Goal: Information Seeking & Learning: Find specific fact

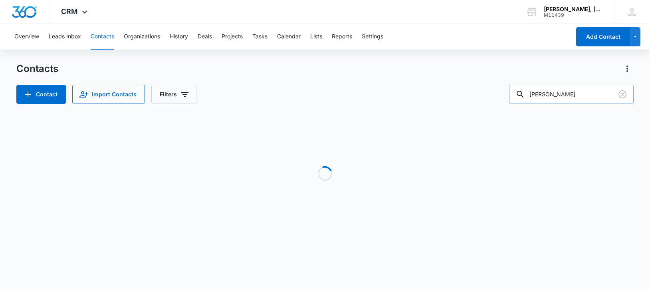
drag, startPoint x: 583, startPoint y: 93, endPoint x: 529, endPoint y: 94, distance: 54.3
click at [529, 94] on div "[PERSON_NAME]" at bounding box center [571, 94] width 125 height 19
paste input "[PERSON_NAME]"
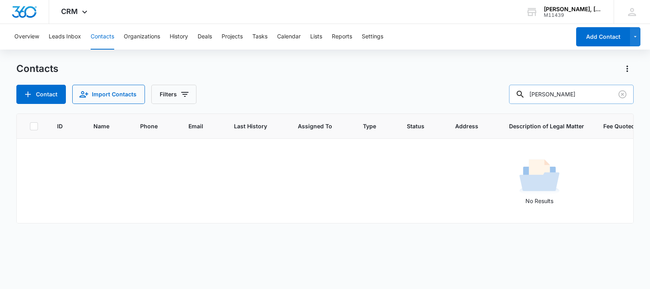
type input "[PERSON_NAME]"
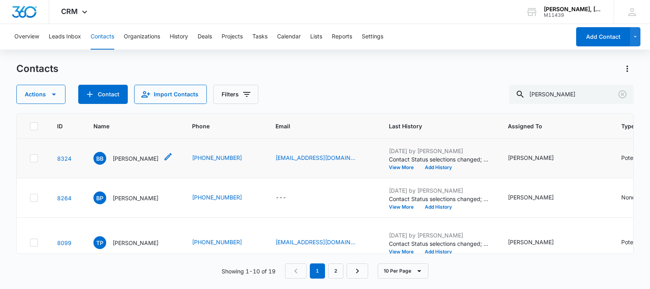
click at [129, 162] on p "[PERSON_NAME]" at bounding box center [136, 158] width 46 height 8
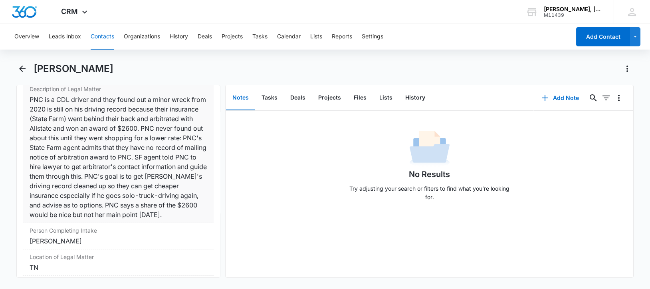
scroll to position [698, 0]
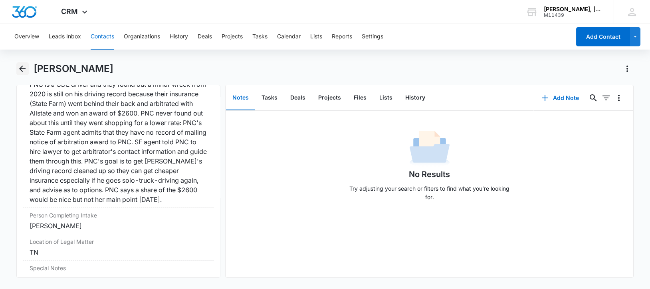
click at [22, 69] on icon "Back" at bounding box center [23, 69] width 10 height 10
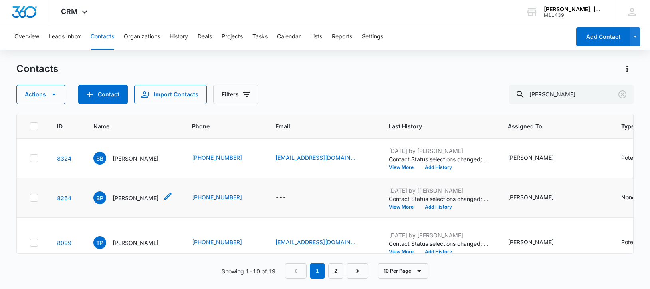
click at [124, 202] on p "[PERSON_NAME]" at bounding box center [136, 198] width 46 height 8
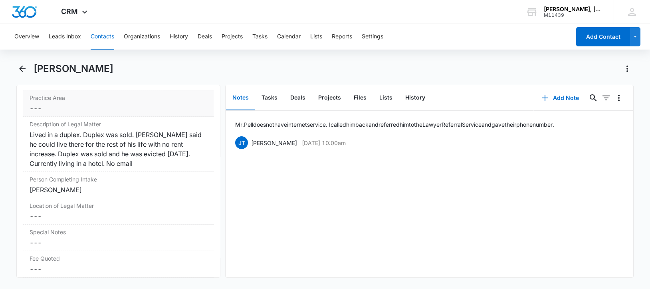
scroll to position [648, 0]
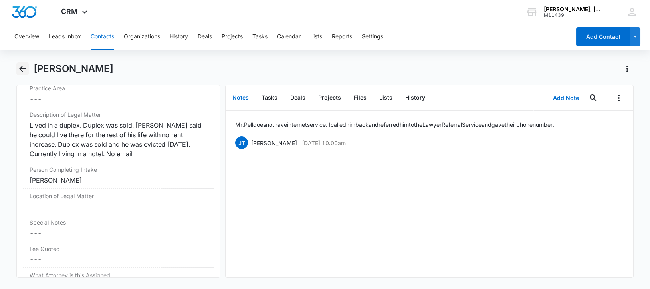
click at [22, 67] on icon "Back" at bounding box center [23, 69] width 10 height 10
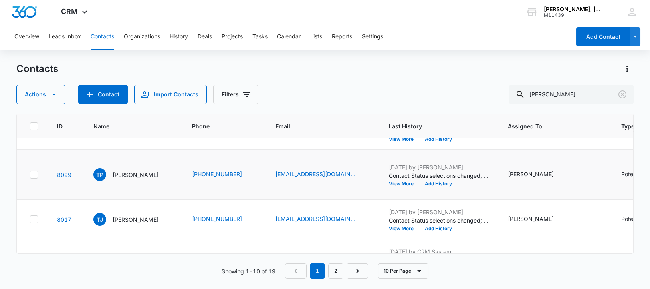
scroll to position [100, 0]
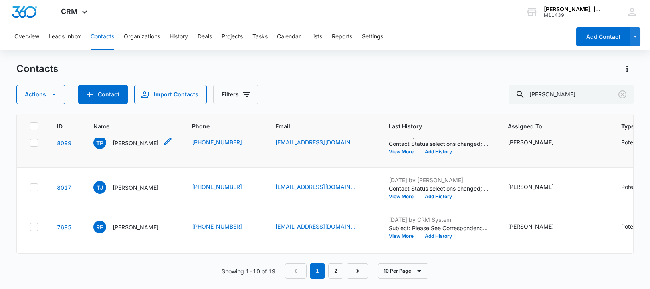
click at [129, 147] on p "[PERSON_NAME]" at bounding box center [136, 142] width 46 height 8
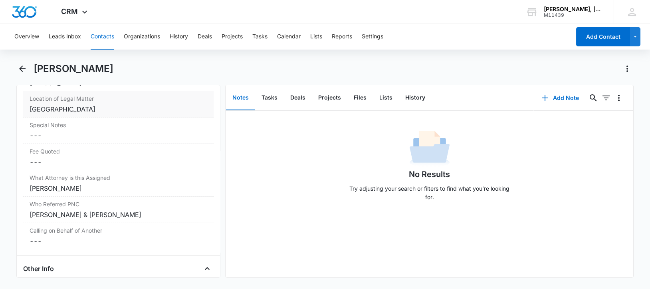
scroll to position [748, 0]
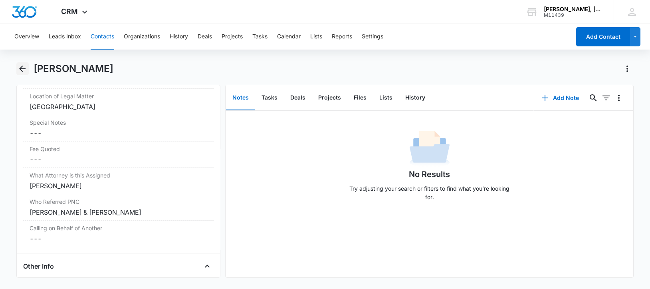
click at [20, 68] on icon "Back" at bounding box center [23, 69] width 10 height 10
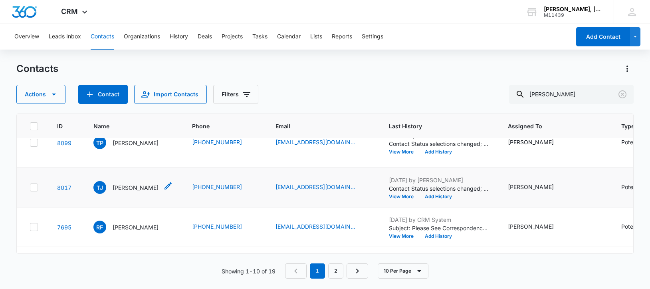
scroll to position [150, 0]
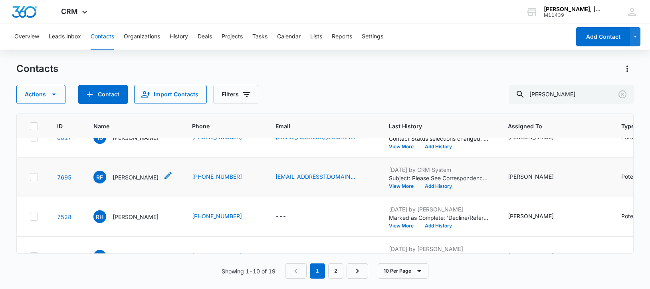
click at [127, 181] on p "[PERSON_NAME]" at bounding box center [136, 177] width 46 height 8
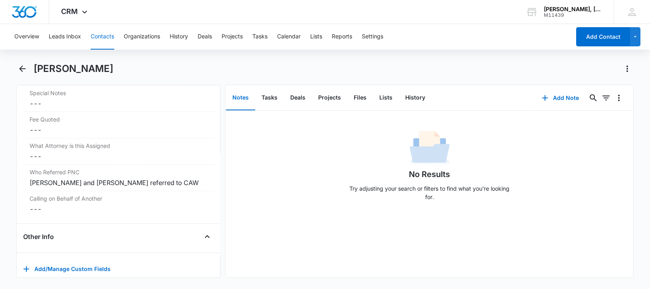
scroll to position [848, 0]
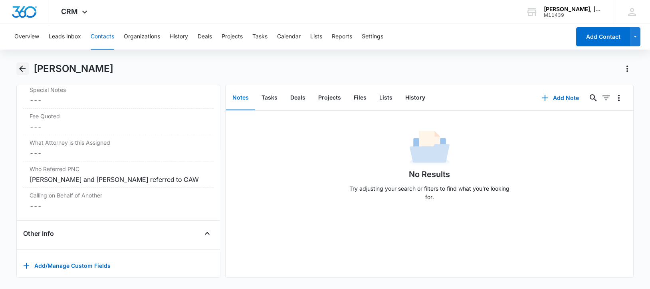
click at [24, 65] on icon "Back" at bounding box center [23, 69] width 10 height 10
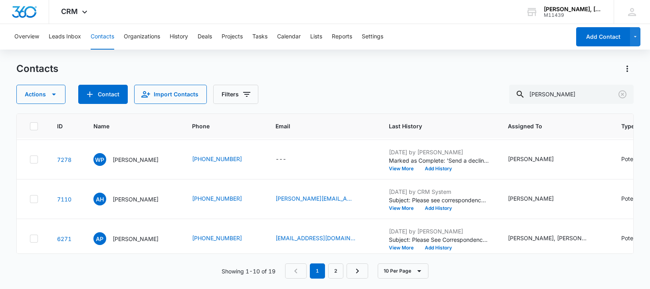
scroll to position [249, 0]
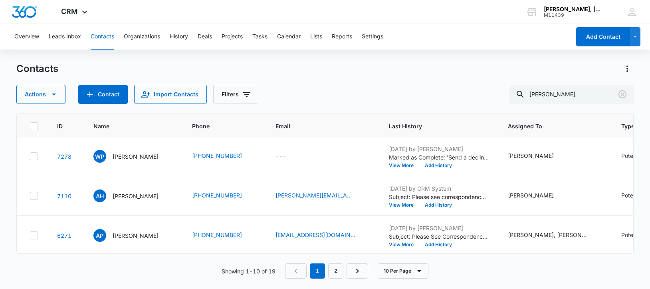
click at [131, 121] on p "[PERSON_NAME]" at bounding box center [136, 117] width 46 height 8
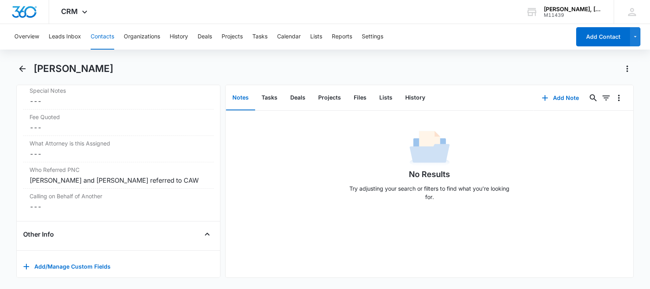
scroll to position [835, 0]
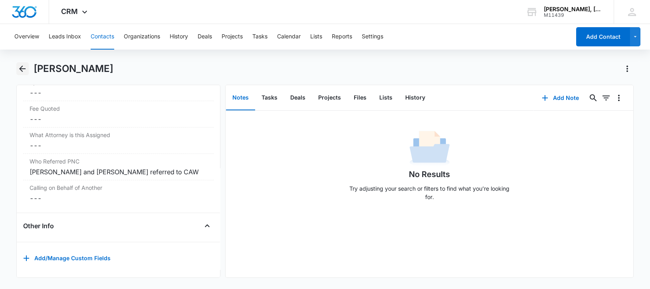
click at [23, 69] on icon "Back" at bounding box center [23, 69] width 10 height 10
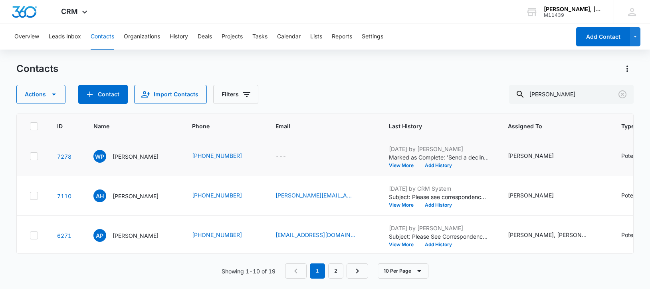
scroll to position [299, 0]
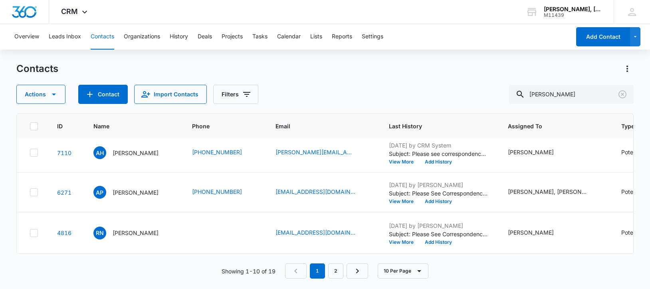
click at [129, 117] on p "[PERSON_NAME]" at bounding box center [136, 113] width 46 height 8
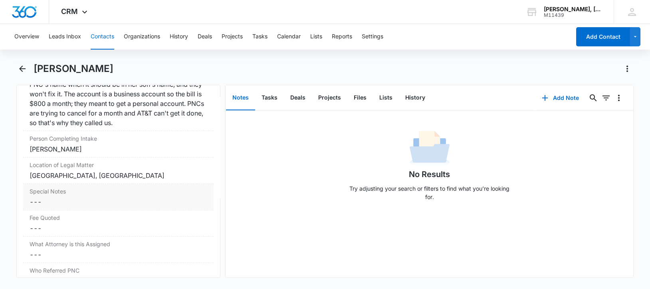
scroll to position [813, 0]
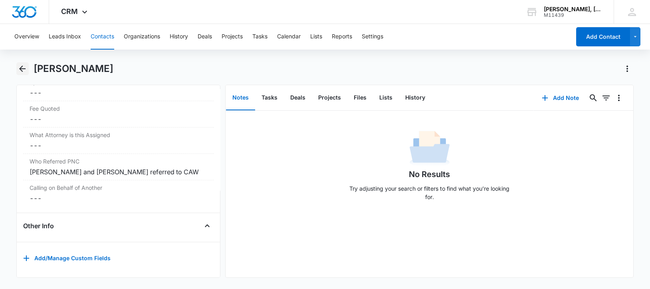
click at [22, 67] on icon "Back" at bounding box center [23, 69] width 10 height 10
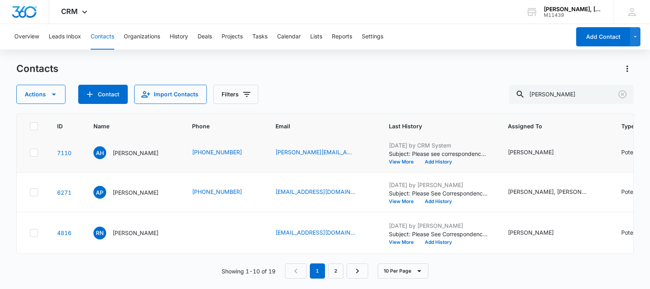
scroll to position [350, 0]
click at [124, 157] on p "[PERSON_NAME]" at bounding box center [136, 152] width 46 height 8
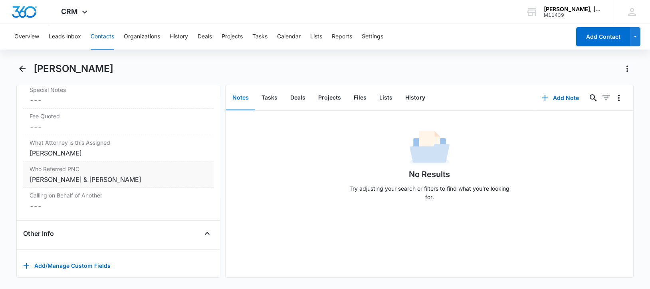
scroll to position [813, 0]
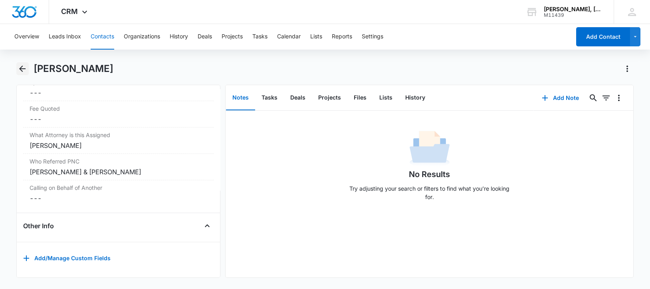
click at [20, 67] on icon "Back" at bounding box center [23, 69] width 10 height 10
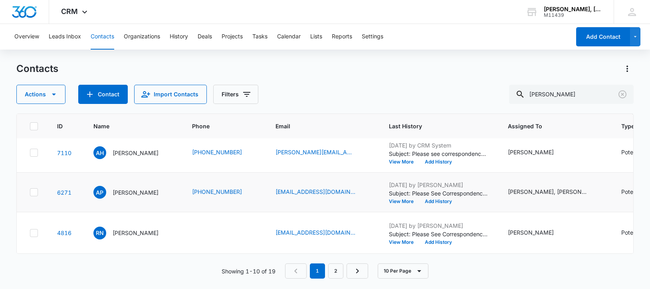
scroll to position [399, 0]
click at [127, 193] on p "[PERSON_NAME]" at bounding box center [136, 192] width 46 height 8
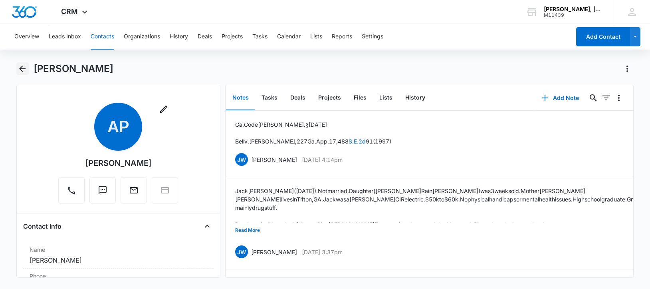
click at [26, 68] on icon "Back" at bounding box center [23, 69] width 10 height 10
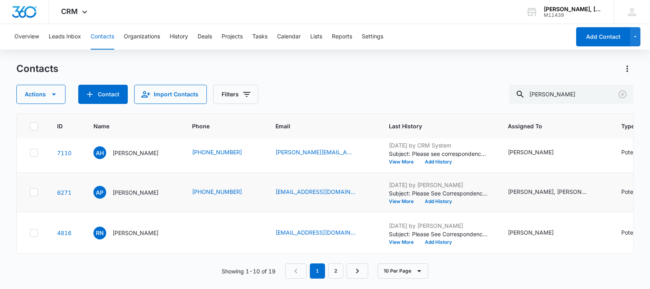
scroll to position [422, 0]
click at [126, 228] on p "[PERSON_NAME]" at bounding box center [136, 232] width 46 height 8
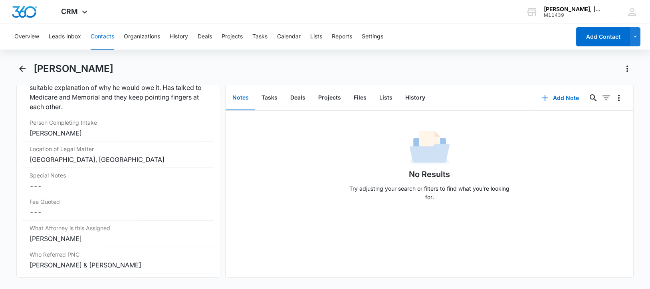
scroll to position [748, 0]
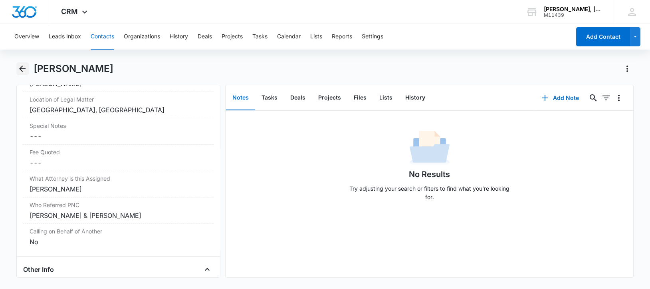
click at [19, 66] on icon "Back" at bounding box center [23, 69] width 10 height 10
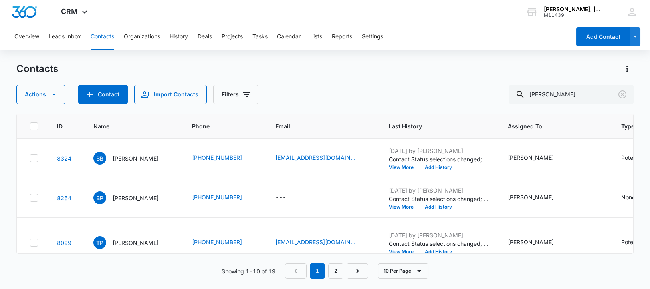
scroll to position [422, 0]
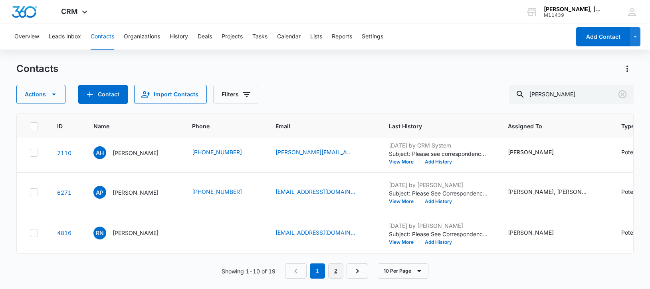
click at [335, 269] on link "2" at bounding box center [335, 270] width 15 height 15
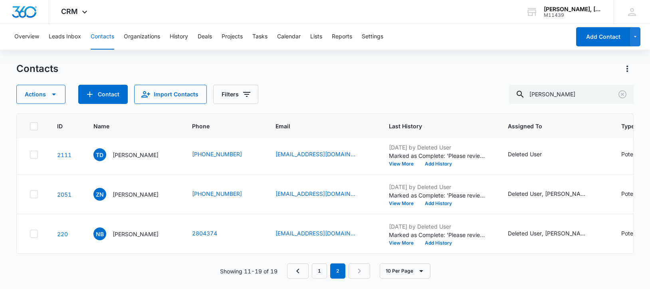
scroll to position [0, 0]
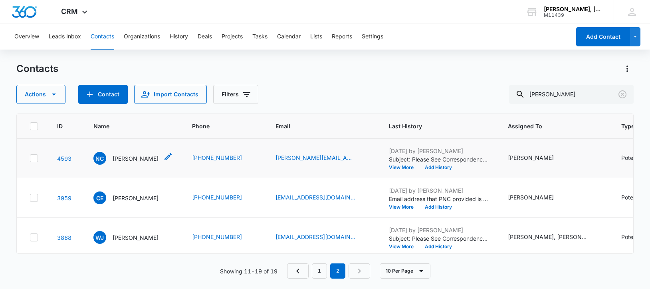
click at [127, 162] on p "[PERSON_NAME]" at bounding box center [136, 158] width 46 height 8
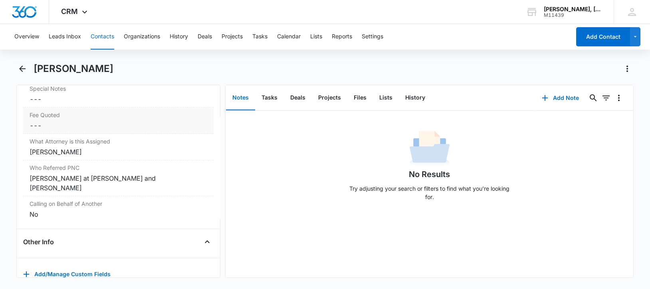
scroll to position [898, 0]
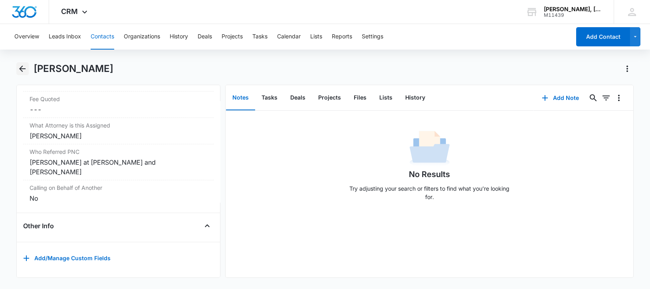
click at [22, 66] on icon "Back" at bounding box center [22, 68] width 6 height 6
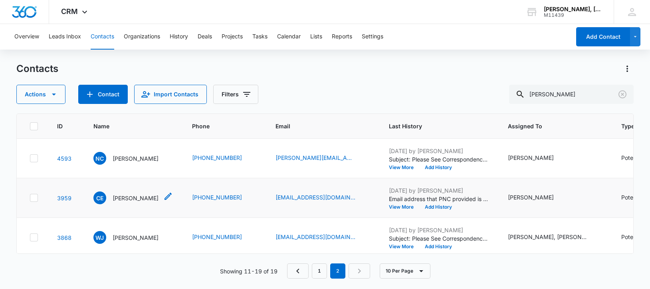
click at [119, 202] on p "[PERSON_NAME]" at bounding box center [136, 198] width 46 height 8
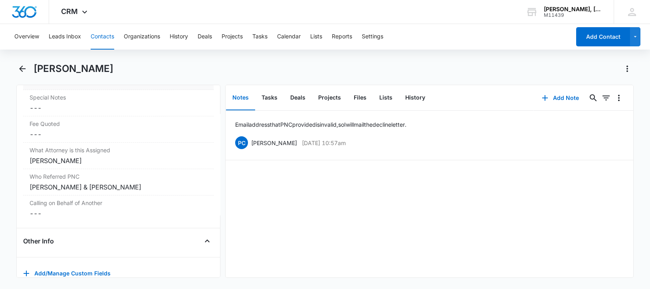
scroll to position [798, 0]
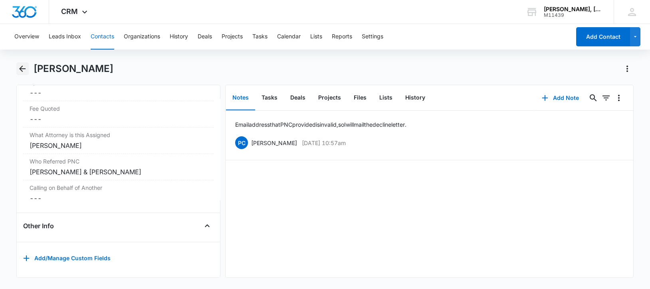
click at [22, 72] on icon "Back" at bounding box center [23, 69] width 10 height 10
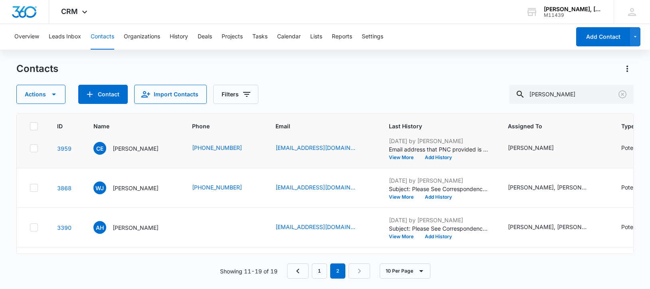
scroll to position [100, 0]
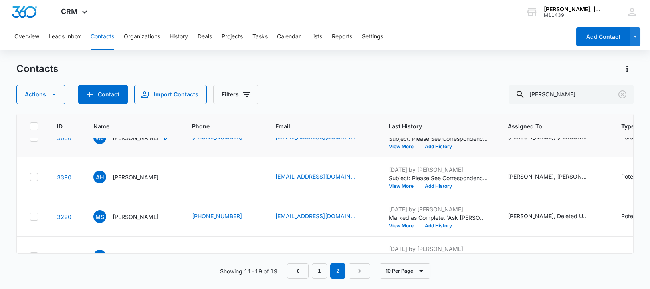
click at [129, 142] on p "[PERSON_NAME]" at bounding box center [136, 137] width 46 height 8
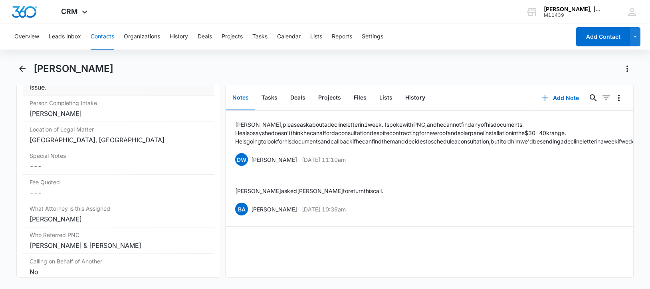
scroll to position [798, 0]
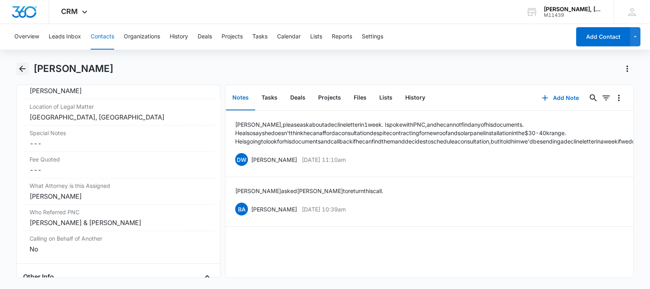
click at [19, 67] on icon "Back" at bounding box center [23, 69] width 10 height 10
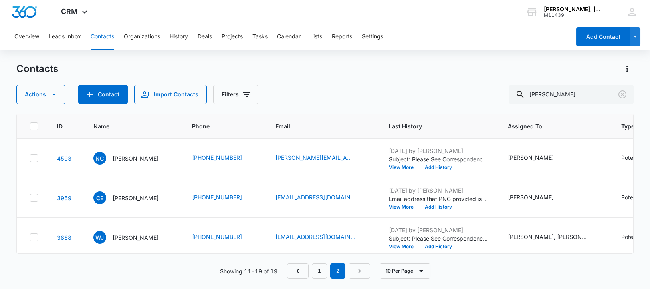
scroll to position [100, 0]
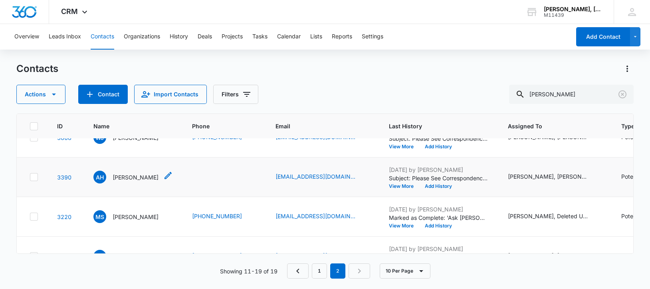
click at [125, 181] on p "[PERSON_NAME]" at bounding box center [136, 177] width 46 height 8
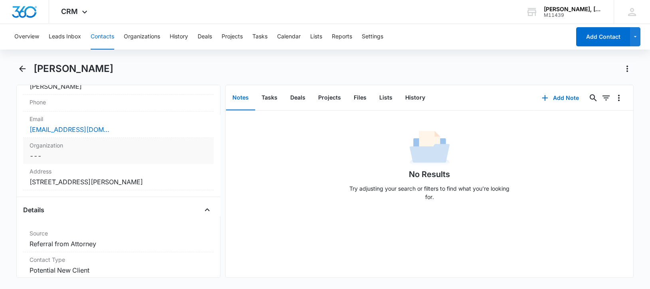
scroll to position [148, 0]
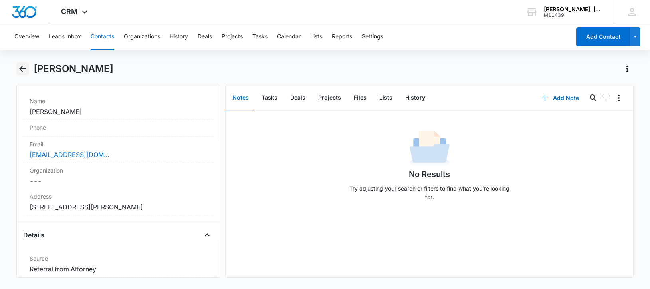
click at [22, 69] on icon "Back" at bounding box center [23, 69] width 10 height 10
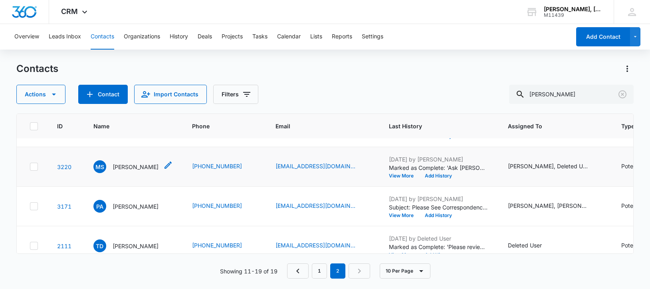
scroll to position [200, 0]
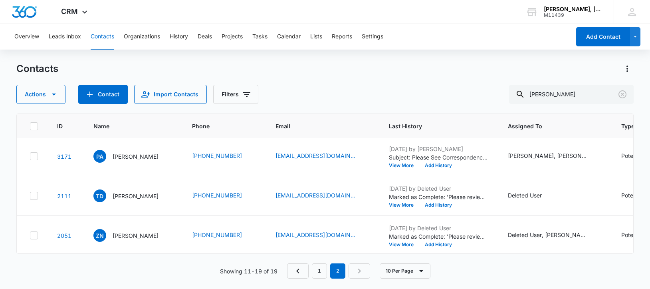
click at [126, 121] on p "[PERSON_NAME]" at bounding box center [136, 117] width 46 height 8
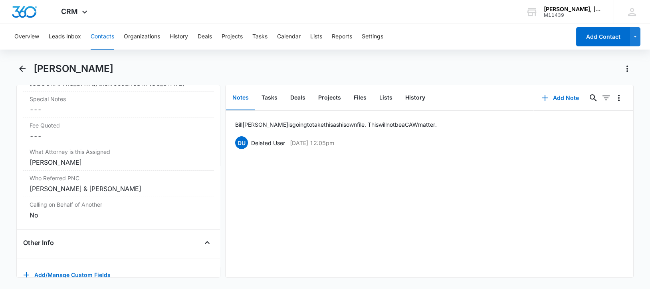
scroll to position [848, 0]
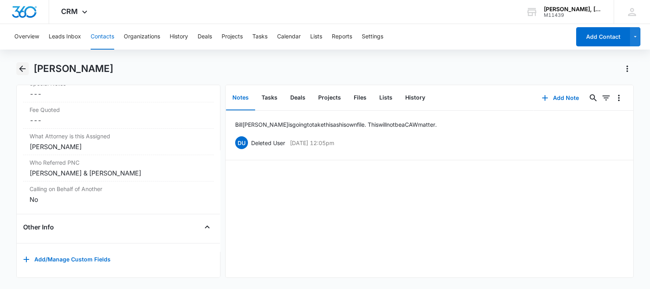
click at [21, 67] on icon "Back" at bounding box center [23, 69] width 10 height 10
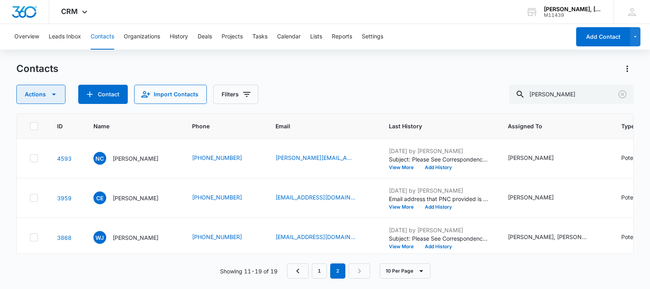
scroll to position [200, 0]
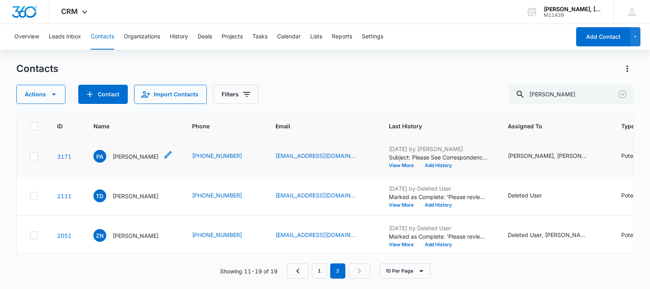
click at [129, 160] on p "[PERSON_NAME]" at bounding box center [136, 156] width 46 height 8
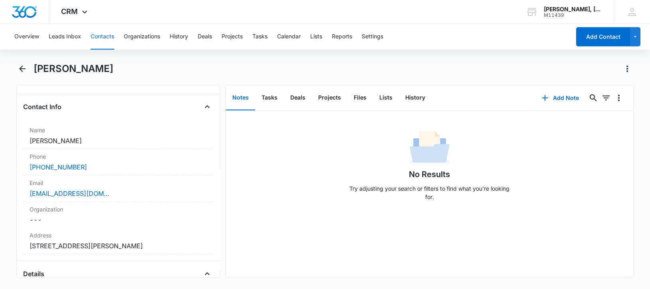
scroll to position [77, 0]
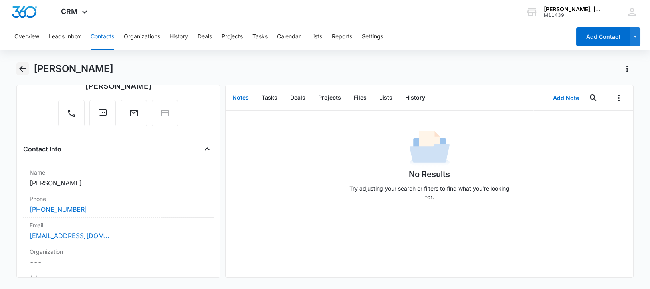
click at [21, 68] on icon "Back" at bounding box center [23, 69] width 10 height 10
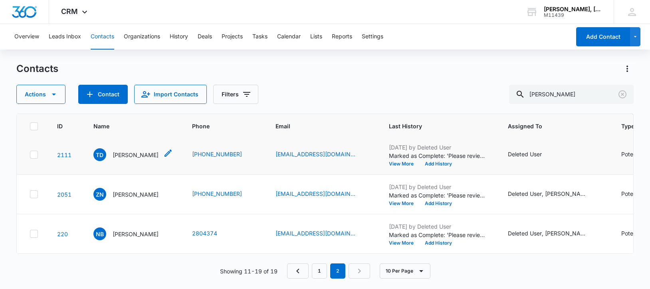
scroll to position [299, 0]
click at [139, 159] on p "[PERSON_NAME]" at bounding box center [136, 154] width 46 height 8
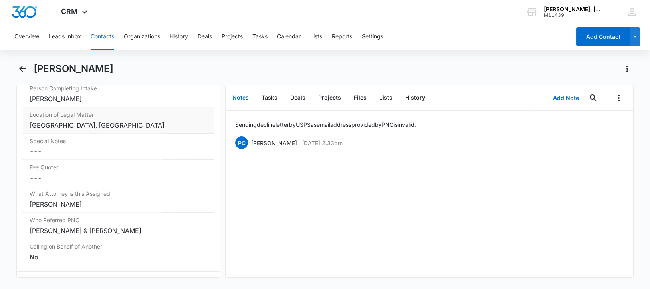
scroll to position [898, 0]
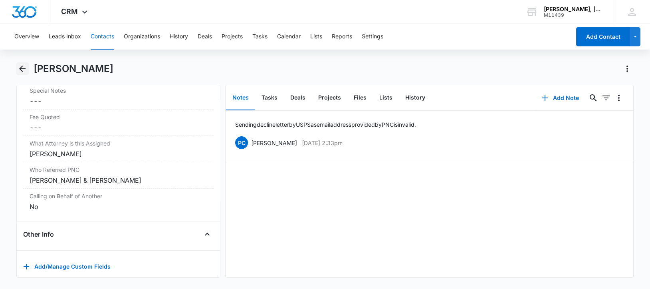
click at [22, 68] on icon "Back" at bounding box center [23, 69] width 10 height 10
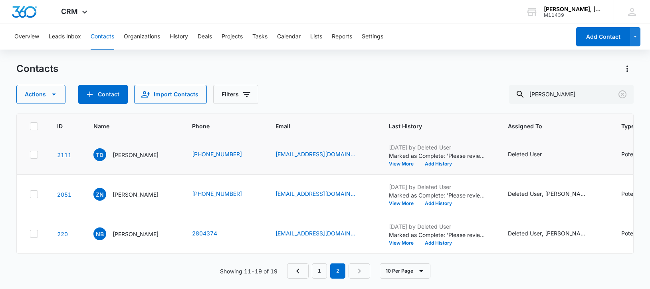
scroll to position [349, 0]
click at [127, 196] on p "[PERSON_NAME]" at bounding box center [136, 194] width 46 height 8
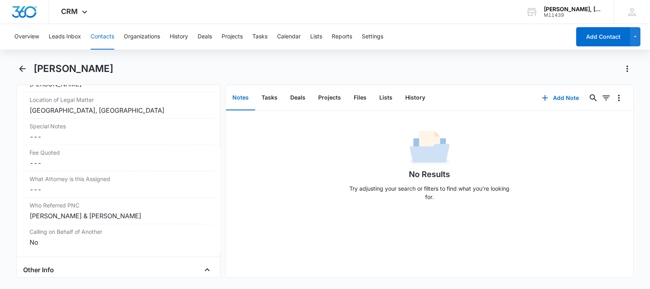
scroll to position [748, 0]
click at [24, 65] on icon "Back" at bounding box center [23, 69] width 10 height 10
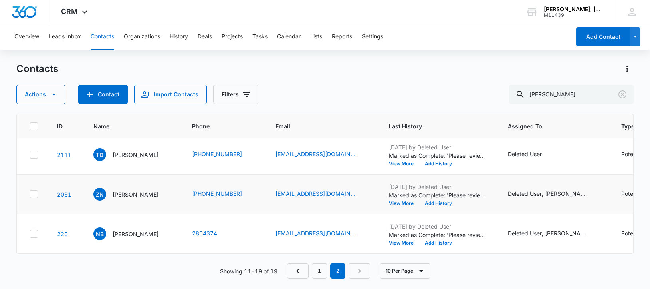
scroll to position [382, 0]
click at [127, 229] on p "[PERSON_NAME]" at bounding box center [136, 233] width 46 height 8
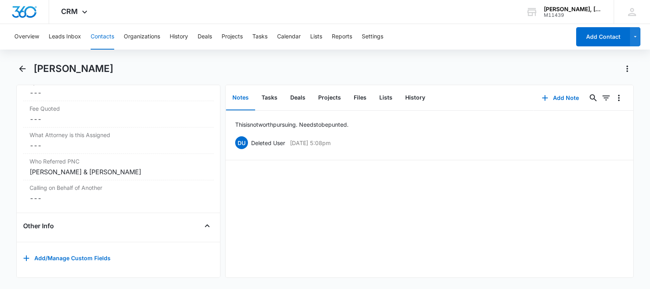
scroll to position [625, 0]
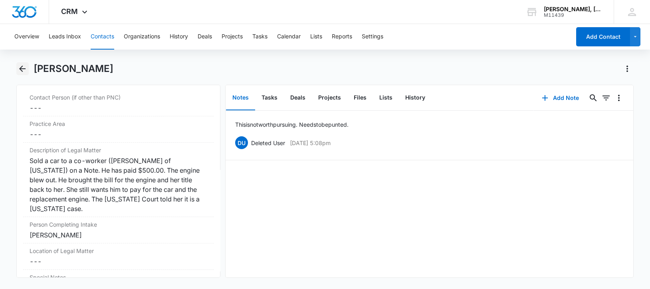
click at [23, 70] on icon "Back" at bounding box center [23, 69] width 10 height 10
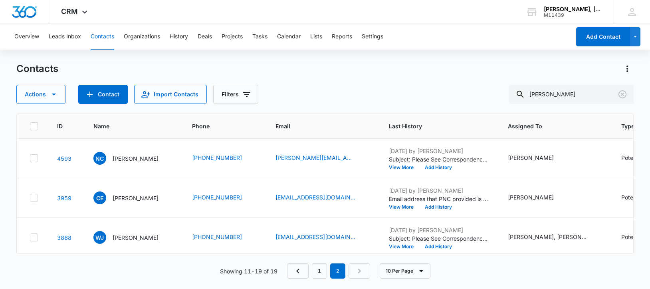
scroll to position [382, 0]
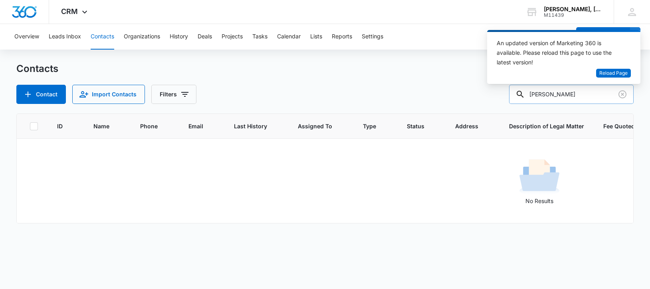
drag, startPoint x: 584, startPoint y: 98, endPoint x: 532, endPoint y: 100, distance: 51.9
click at [532, 100] on div "[PERSON_NAME]" at bounding box center [571, 94] width 125 height 19
type input "Capital Project Management"
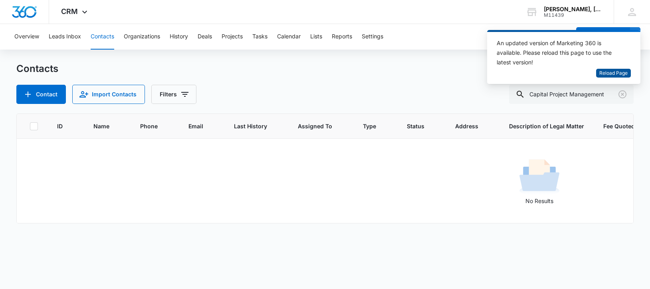
click at [607, 73] on span "Reload Page" at bounding box center [613, 73] width 28 height 8
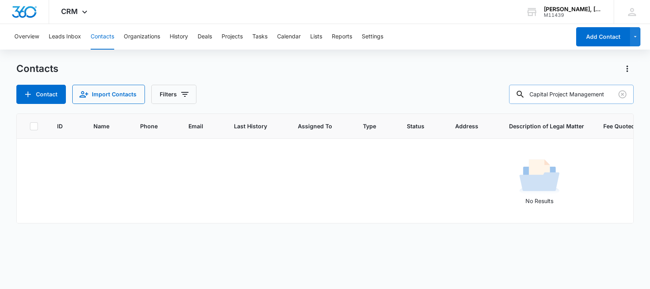
scroll to position [0, 1]
drag, startPoint x: 538, startPoint y: 92, endPoint x: 616, endPoint y: 98, distance: 78.8
click at [616, 98] on div "Capital Project Management" at bounding box center [571, 94] width 125 height 19
paste input "Kyle Armstrong"
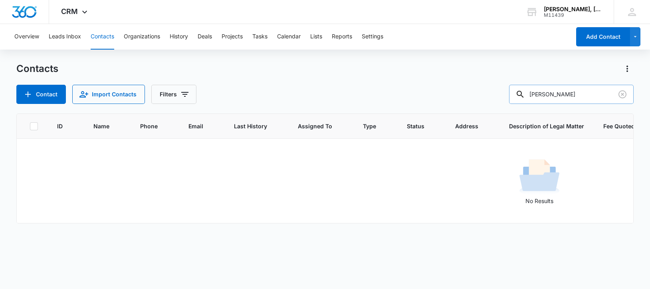
type input "Kyle Armstrong"
